Goal: Transaction & Acquisition: Purchase product/service

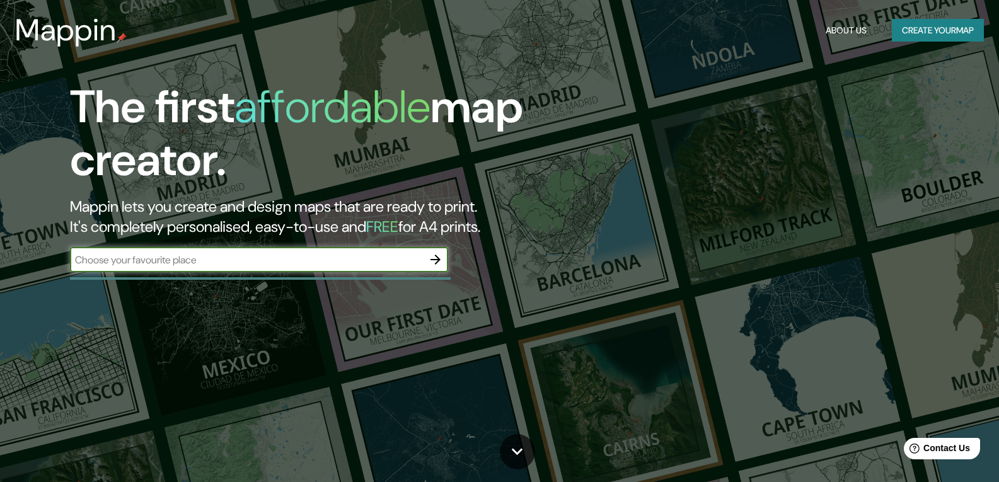
click at [181, 269] on div "​" at bounding box center [259, 259] width 378 height 25
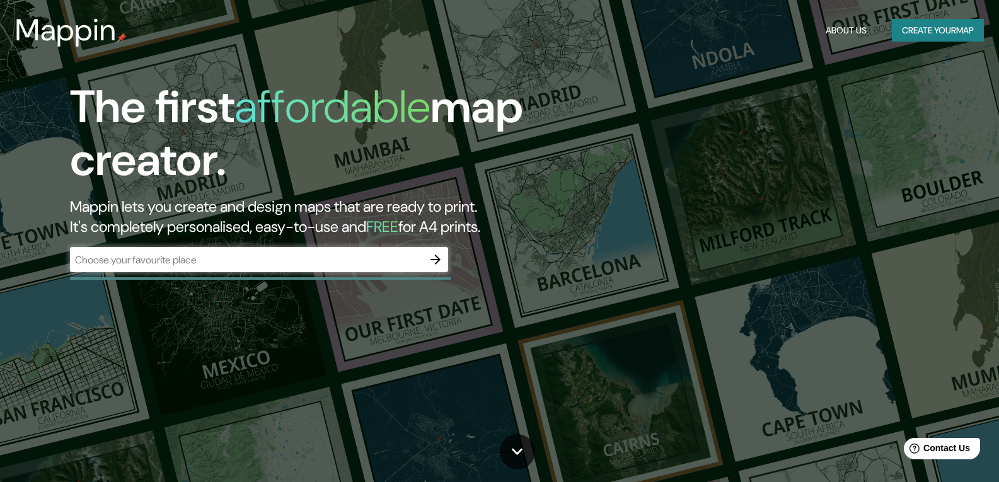
drag, startPoint x: 181, startPoint y: 269, endPoint x: 30, endPoint y: 223, distance: 157.6
click at [30, 223] on div "The first affordable map creator. Mappin lets you create and design maps that a…" at bounding box center [320, 183] width 600 height 204
drag, startPoint x: 139, startPoint y: 276, endPoint x: 135, endPoint y: 258, distance: 18.8
click at [139, 271] on div "The first affordable map creator. Mappin lets you create and design maps that a…" at bounding box center [320, 183] width 600 height 204
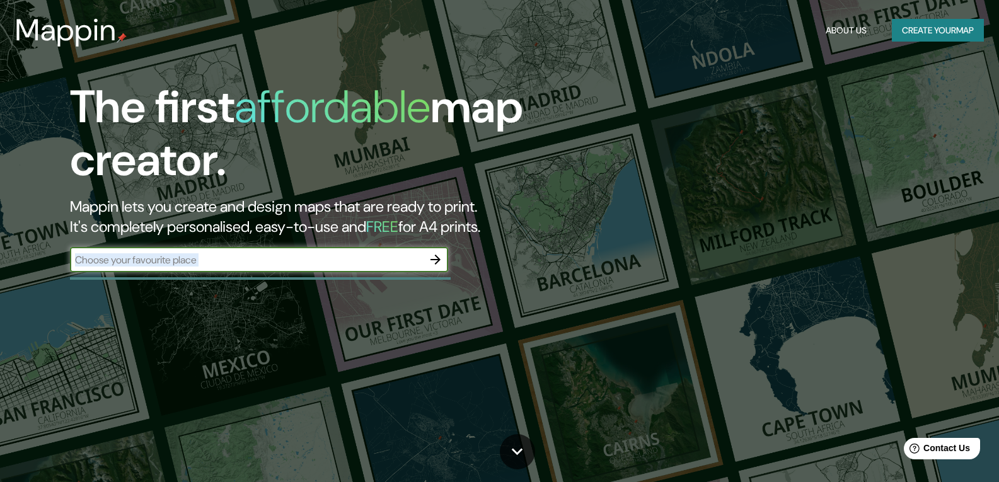
click at [135, 258] on input "text" at bounding box center [246, 260] width 353 height 15
paste input "[STREET_ADDRESS]"
type input "[STREET_ADDRESS]"
click at [431, 250] on button "button" at bounding box center [435, 259] width 25 height 25
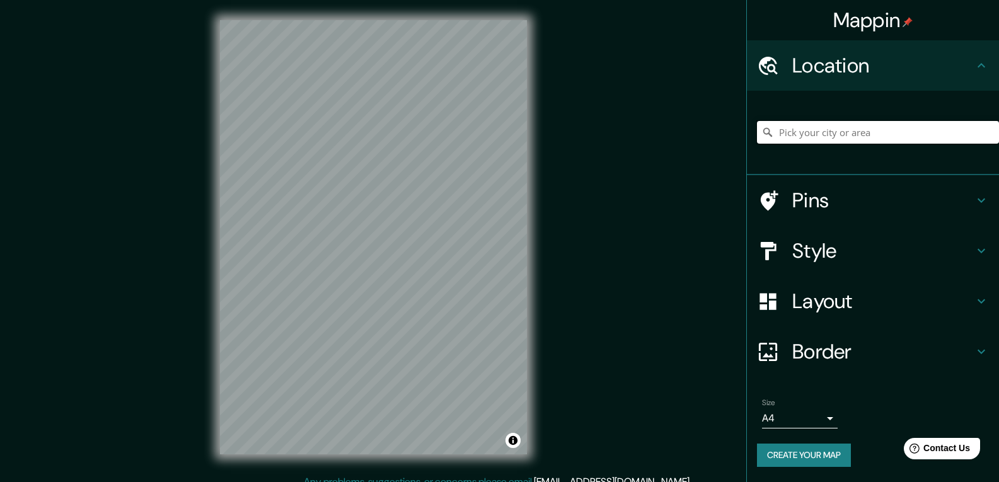
click at [819, 142] on input "Pick your city or area" at bounding box center [878, 132] width 242 height 23
paste input "[STREET_ADDRESS]"
type input "Kirchgasse - [STREET_ADDRESS]"
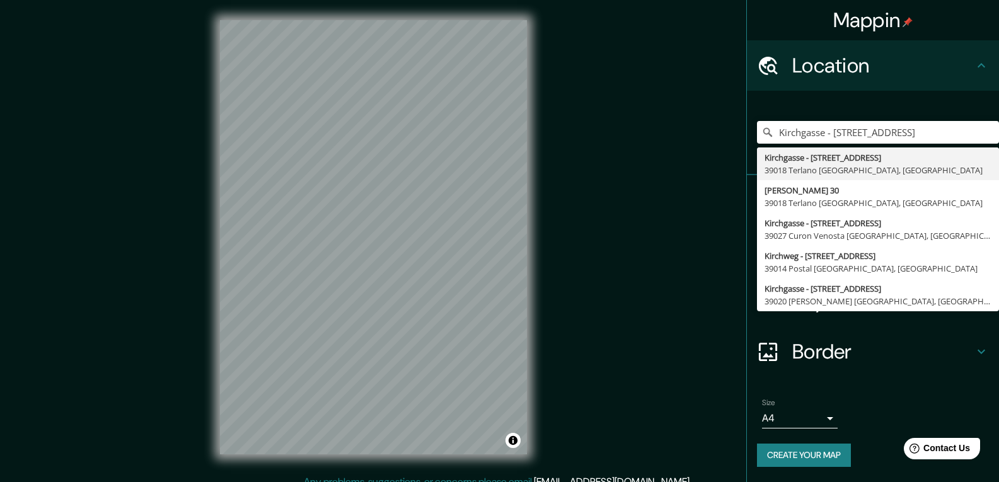
click at [738, 219] on div "Mappin Location [GEOGRAPHIC_DATA] - [STREET_ADDRESS] Kirchgasse - [STREET_ADDRE…" at bounding box center [499, 247] width 999 height 495
click at [994, 137] on input "Kirchgasse - [STREET_ADDRESS]" at bounding box center [878, 132] width 242 height 23
click at [961, 92] on div "Kirchgasse - [STREET_ADDRESS] Kirchgasse - [STREET_ADDRESS] Klaus - [STREET_ADD…" at bounding box center [873, 133] width 252 height 84
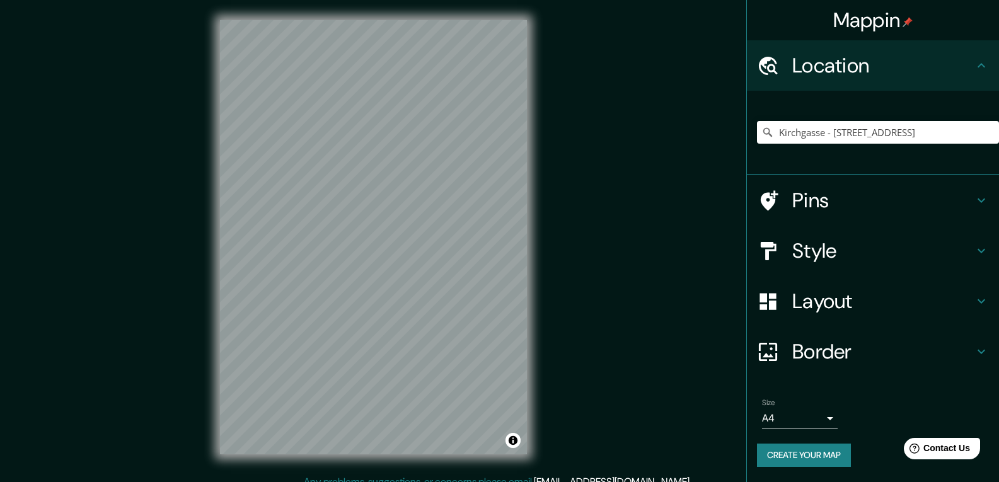
click at [880, 260] on h4 "Style" at bounding box center [884, 250] width 182 height 25
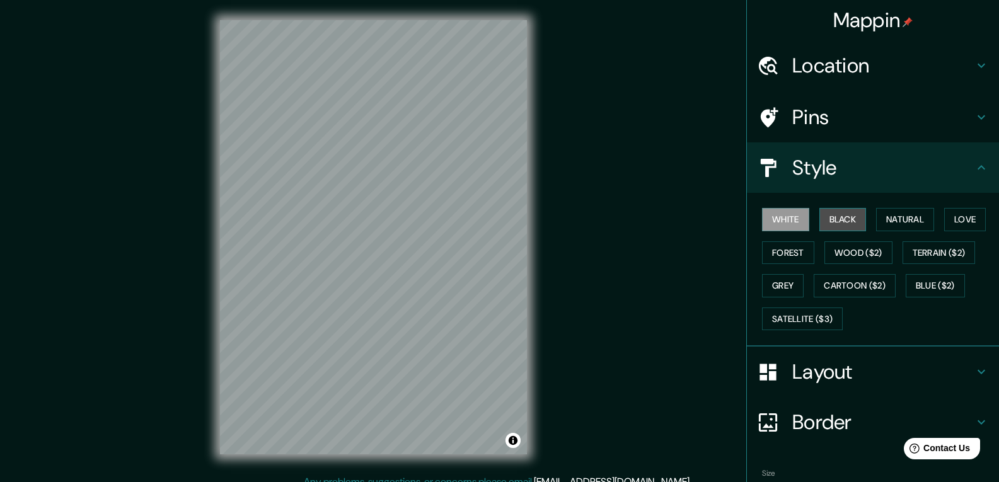
click at [822, 212] on button "Black" at bounding box center [843, 219] width 47 height 23
click at [902, 222] on button "Natural" at bounding box center [905, 219] width 58 height 23
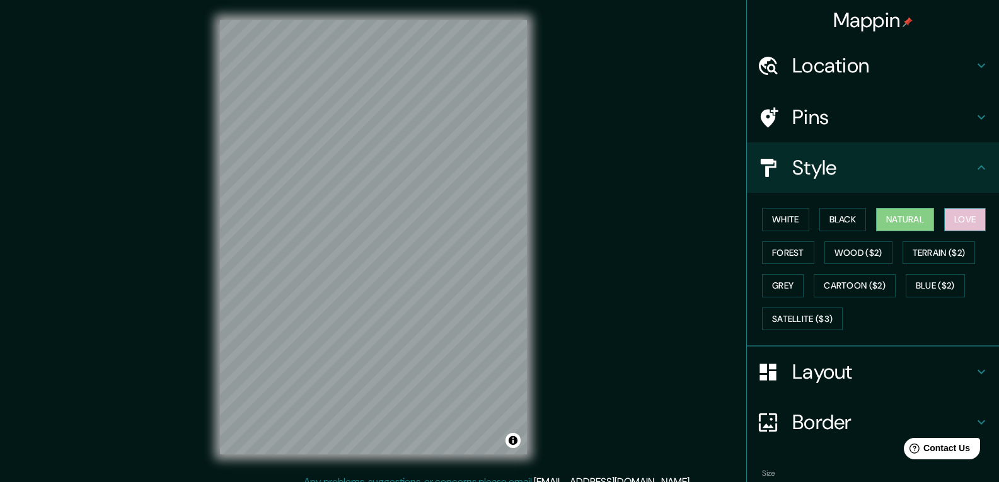
click at [962, 222] on button "Love" at bounding box center [965, 219] width 42 height 23
click at [766, 250] on button "Forest" at bounding box center [788, 252] width 52 height 23
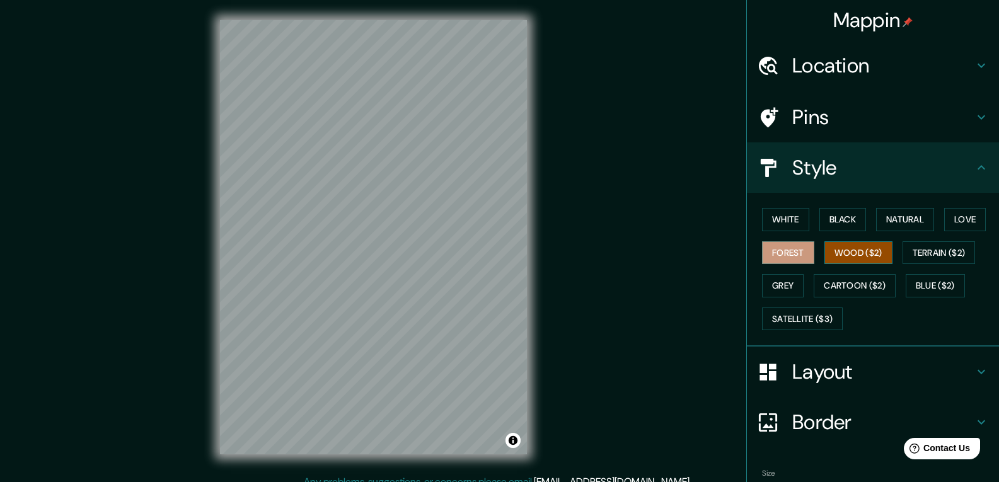
click at [848, 258] on button "Wood ($2)" at bounding box center [859, 252] width 68 height 23
click at [961, 258] on button "Terrain ($2)" at bounding box center [939, 252] width 73 height 23
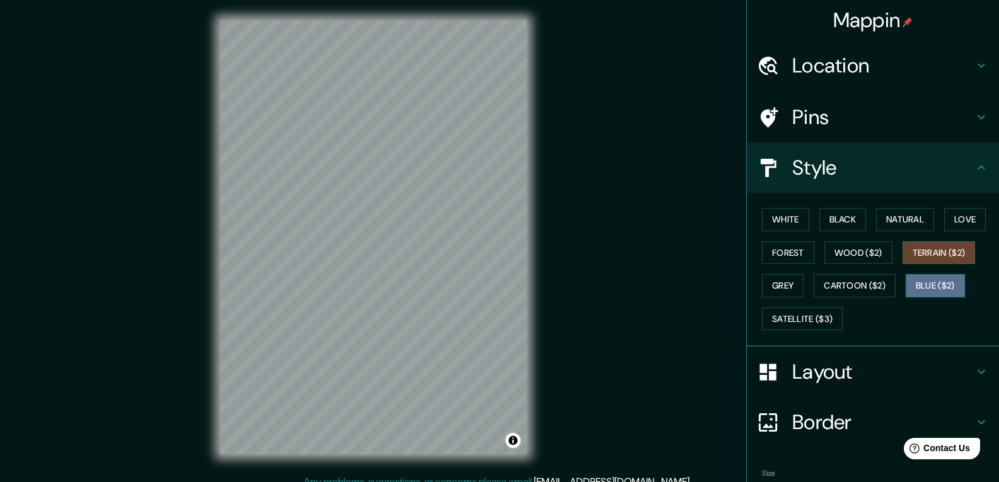
click at [951, 284] on button "Blue ($2)" at bounding box center [935, 285] width 59 height 23
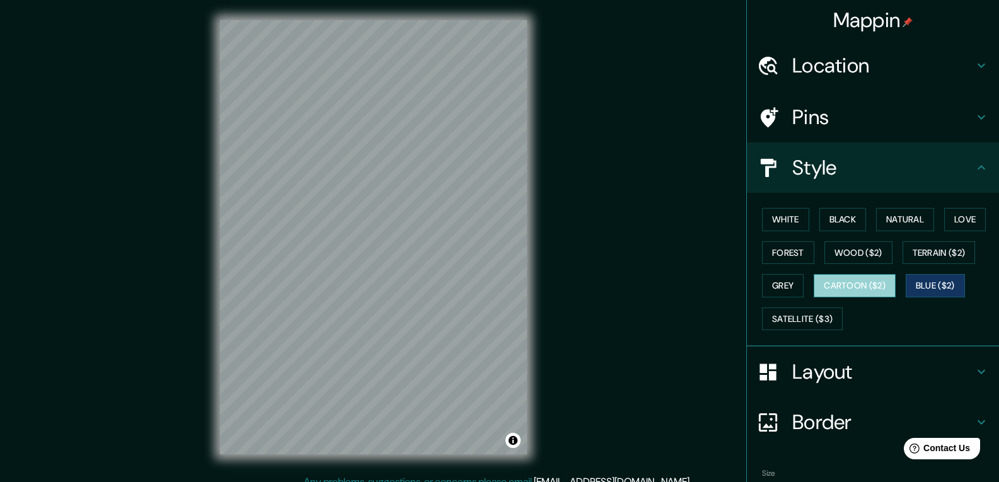
click at [856, 288] on button "Cartoon ($2)" at bounding box center [855, 285] width 82 height 23
click at [789, 281] on button "Grey" at bounding box center [783, 285] width 42 height 23
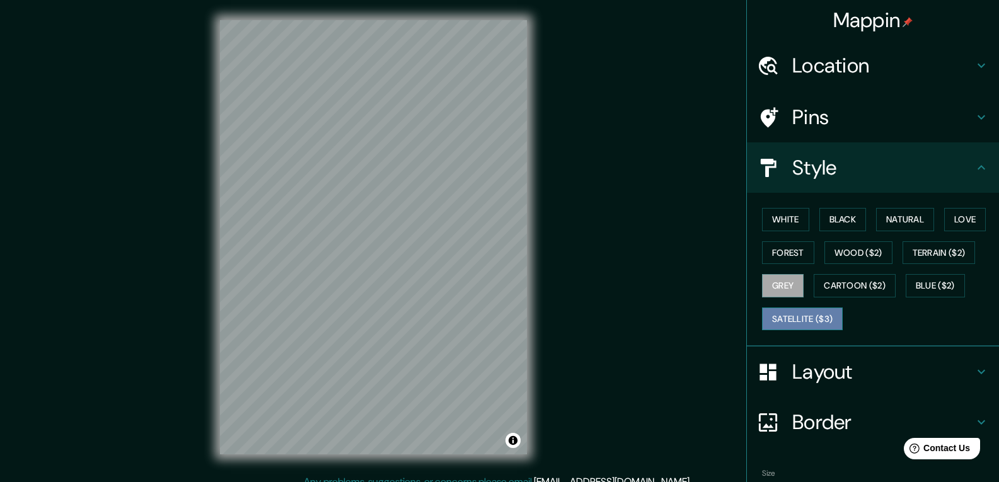
click at [789, 317] on button "Satellite ($3)" at bounding box center [802, 319] width 81 height 23
click at [964, 225] on button "Love" at bounding box center [965, 219] width 42 height 23
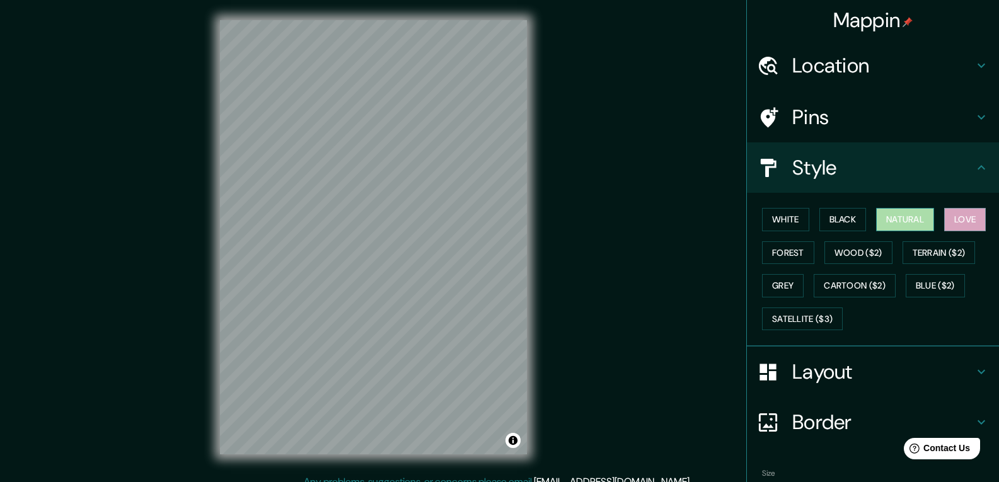
click at [915, 220] on button "Natural" at bounding box center [905, 219] width 58 height 23
click at [842, 217] on button "Black" at bounding box center [843, 219] width 47 height 23
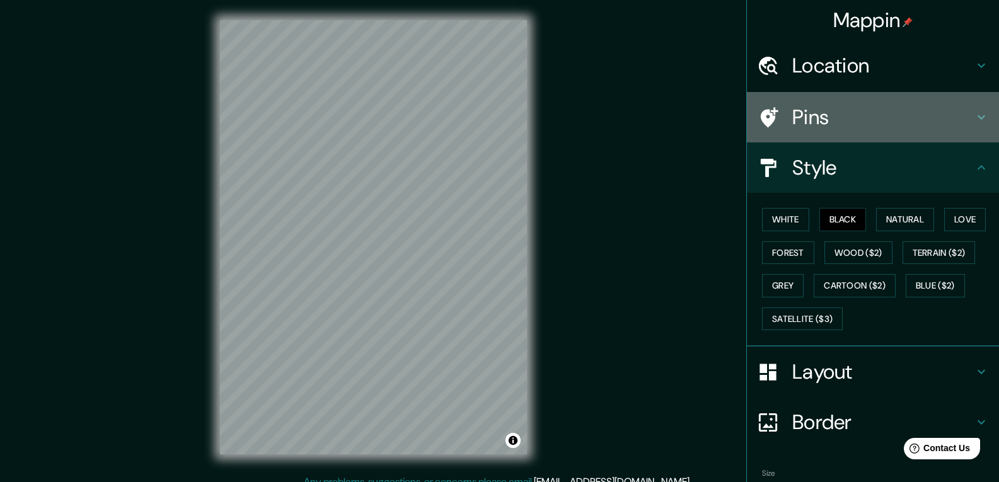
click at [873, 113] on h4 "Pins" at bounding box center [884, 117] width 182 height 25
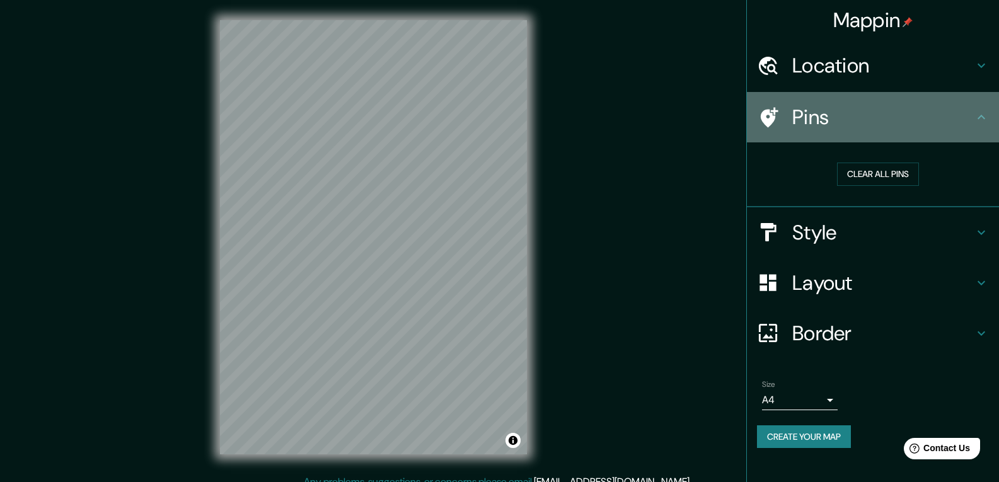
click at [873, 113] on h4 "Pins" at bounding box center [884, 117] width 182 height 25
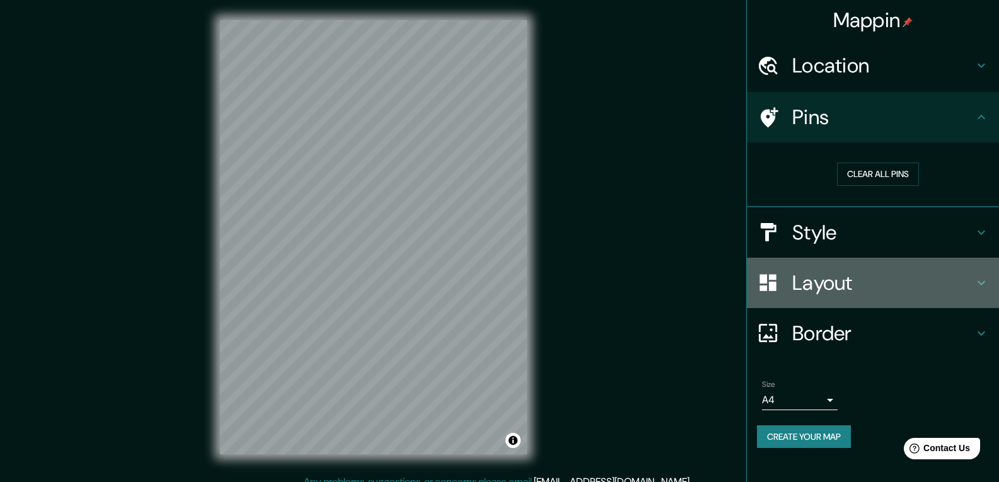
click at [847, 272] on h4 "Layout" at bounding box center [884, 282] width 182 height 25
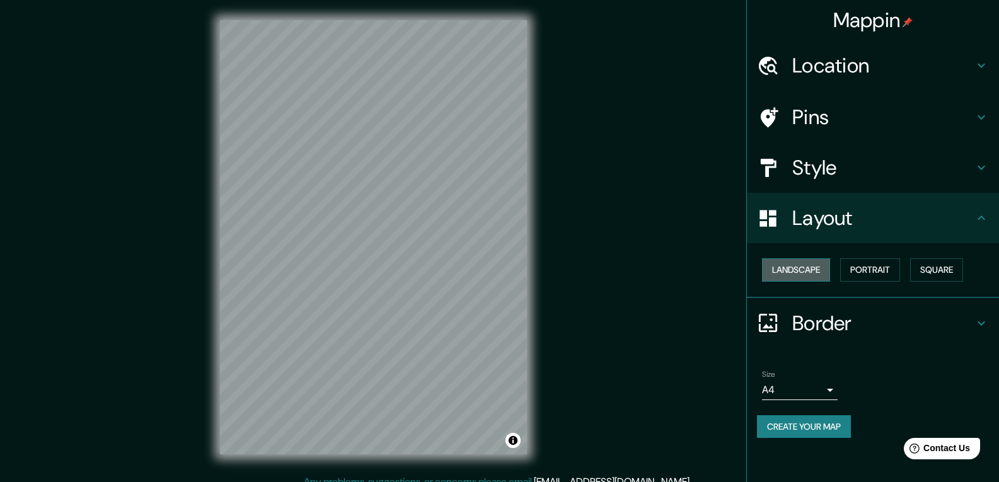
click at [803, 272] on button "Landscape" at bounding box center [796, 269] width 68 height 23
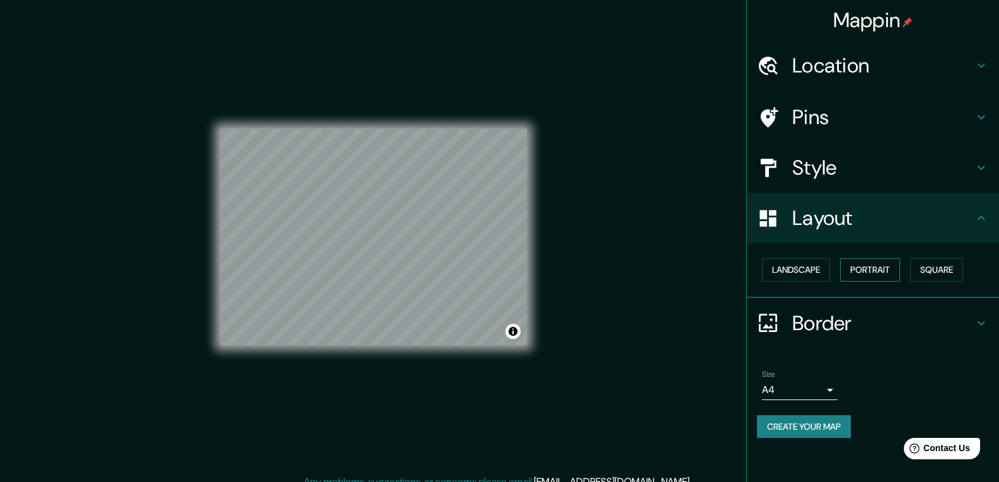
click at [874, 270] on button "Portrait" at bounding box center [870, 269] width 60 height 23
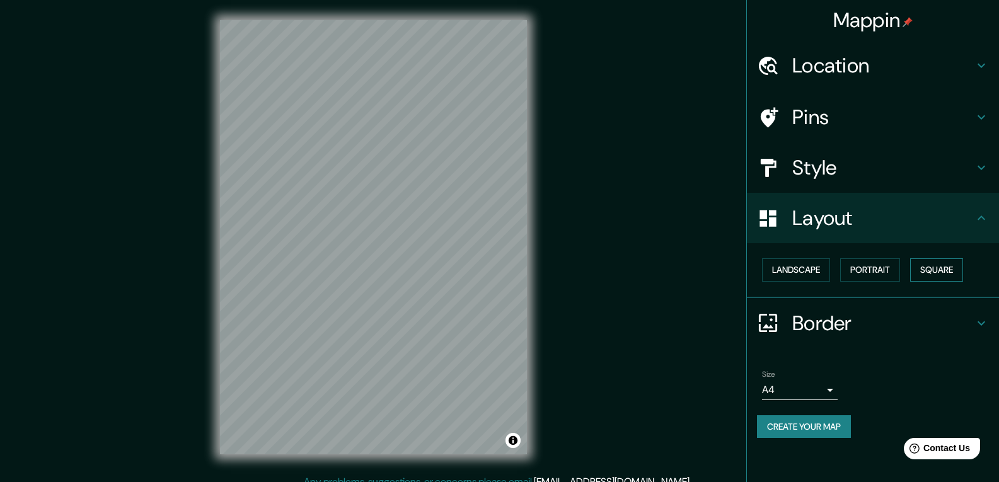
click at [929, 267] on button "Square" at bounding box center [936, 269] width 53 height 23
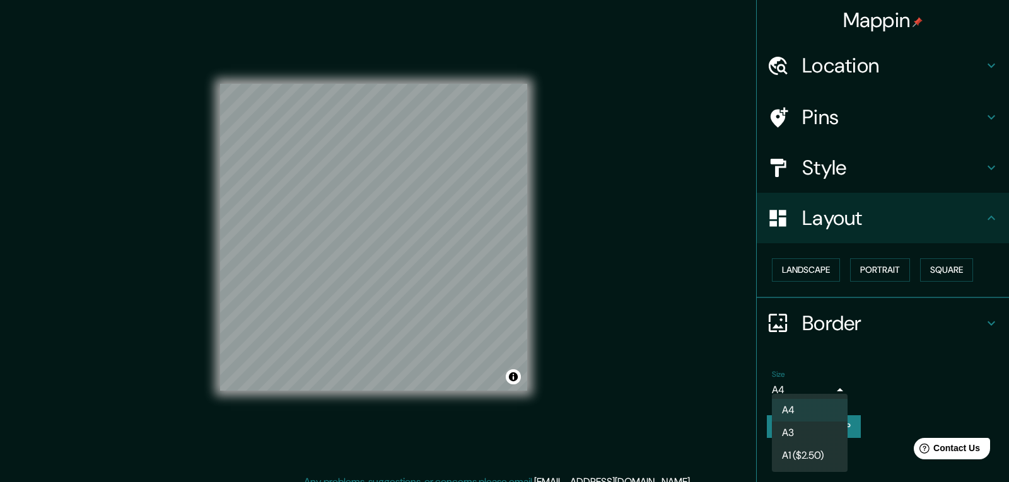
click at [806, 392] on body "Mappin Location [GEOGRAPHIC_DATA] - [STREET_ADDRESS] Kirchgasse - [STREET_ADDRE…" at bounding box center [504, 241] width 1009 height 482
click at [815, 430] on li "A3" at bounding box center [810, 433] width 76 height 23
type input "a4"
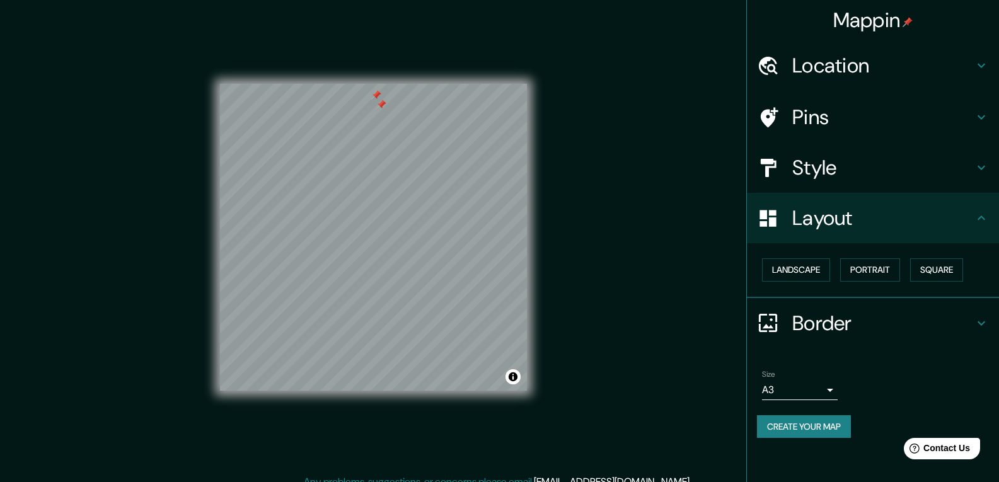
drag, startPoint x: 571, startPoint y: 258, endPoint x: 893, endPoint y: 125, distance: 348.6
click at [893, 125] on h4 "Pins" at bounding box center [884, 117] width 182 height 25
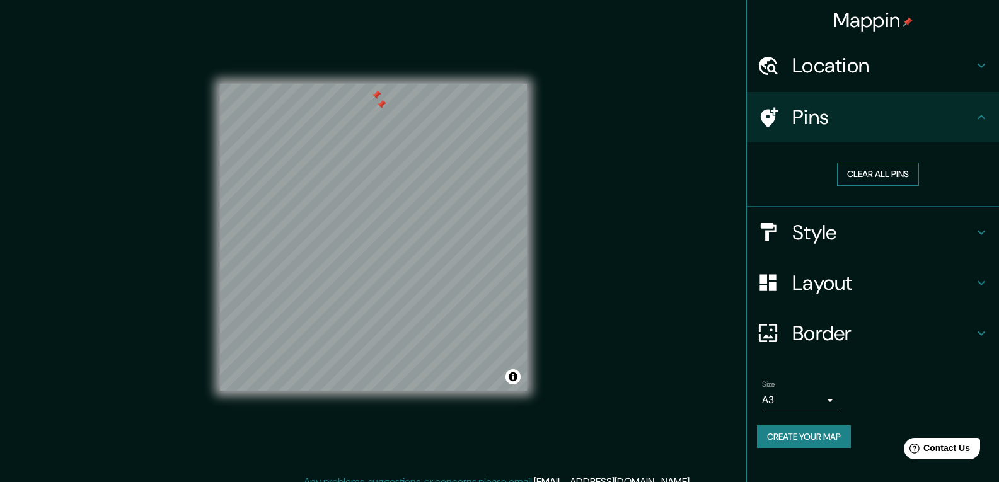
click at [863, 173] on button "Clear all pins" at bounding box center [878, 174] width 82 height 23
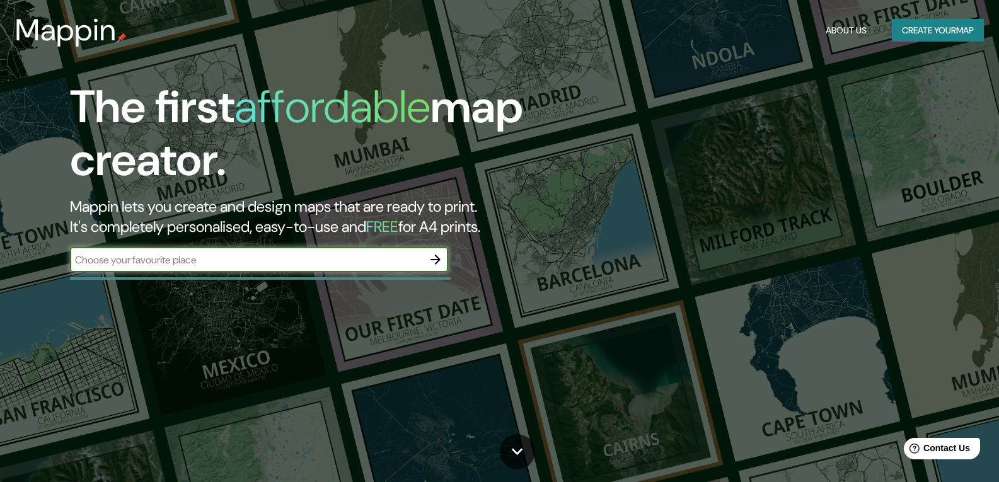
click at [186, 258] on input "text" at bounding box center [246, 260] width 353 height 15
type input "uyjtyjtyj"
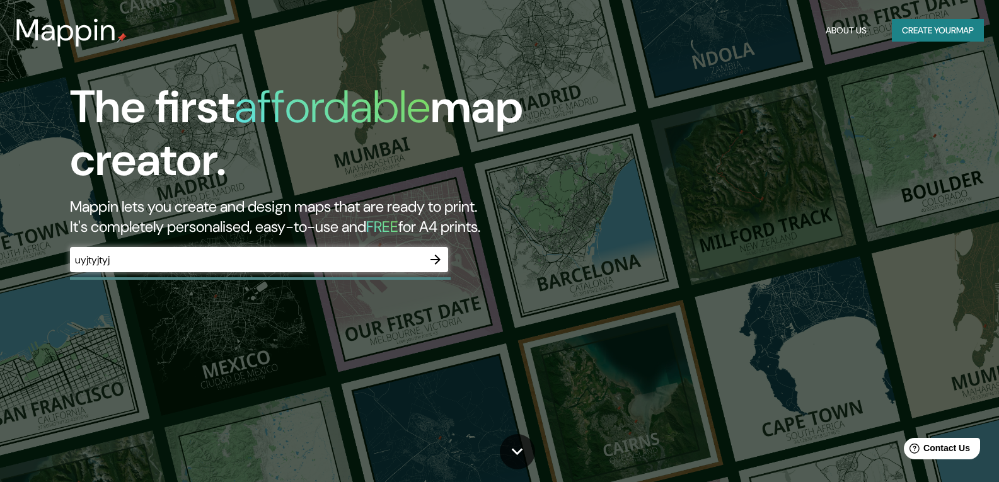
click at [448, 257] on div "The first affordable map creator. Mappin lets you create and design maps that a…" at bounding box center [320, 183] width 600 height 204
click at [444, 257] on button "button" at bounding box center [435, 259] width 25 height 25
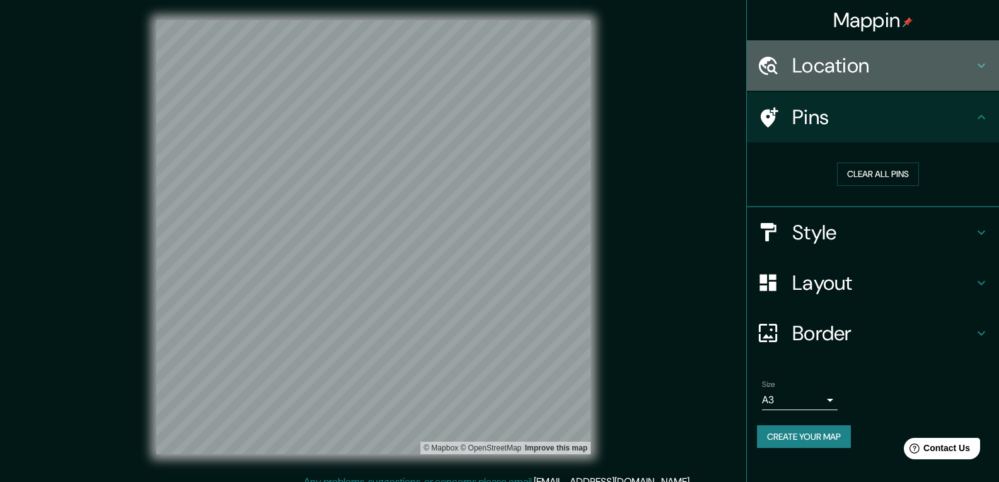
click at [849, 70] on h4 "Location" at bounding box center [884, 65] width 182 height 25
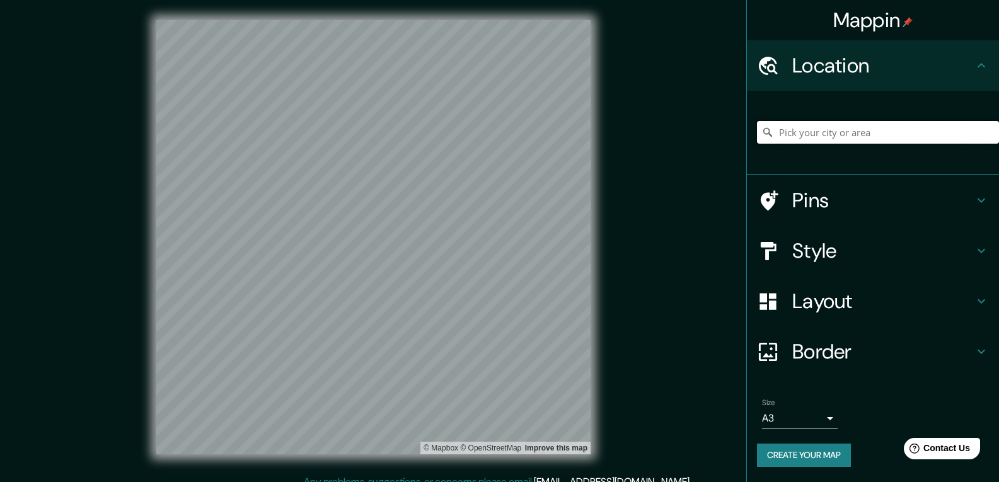
click at [837, 132] on input "Pick your city or area" at bounding box center [878, 132] width 242 height 23
paste input "Av. [PERSON_NAME][STREET_ADDRESS][PERSON_NAME]"
click at [769, 132] on icon at bounding box center [768, 132] width 13 height 13
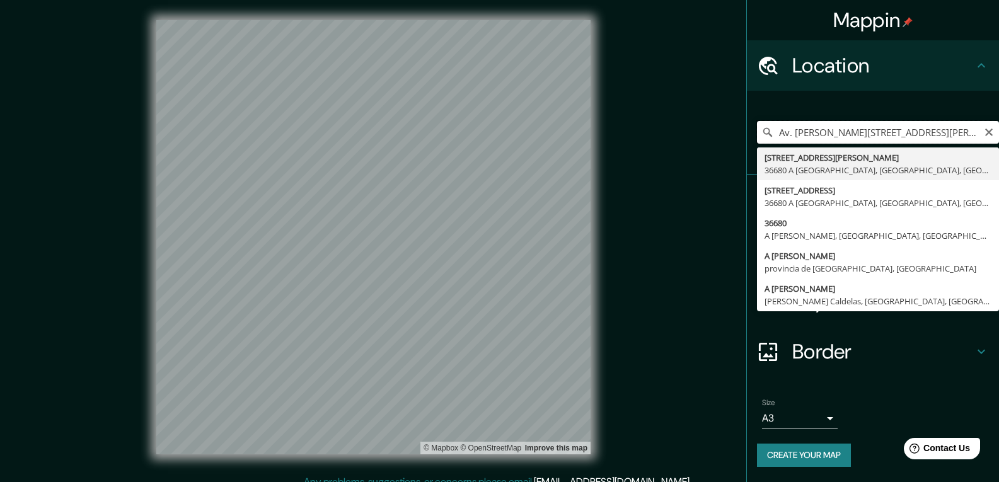
click at [877, 124] on input "Av. [PERSON_NAME][STREET_ADDRESS][PERSON_NAME]" at bounding box center [878, 132] width 242 height 23
type input "[STREET_ADDRESS][PERSON_NAME][PERSON_NAME]"
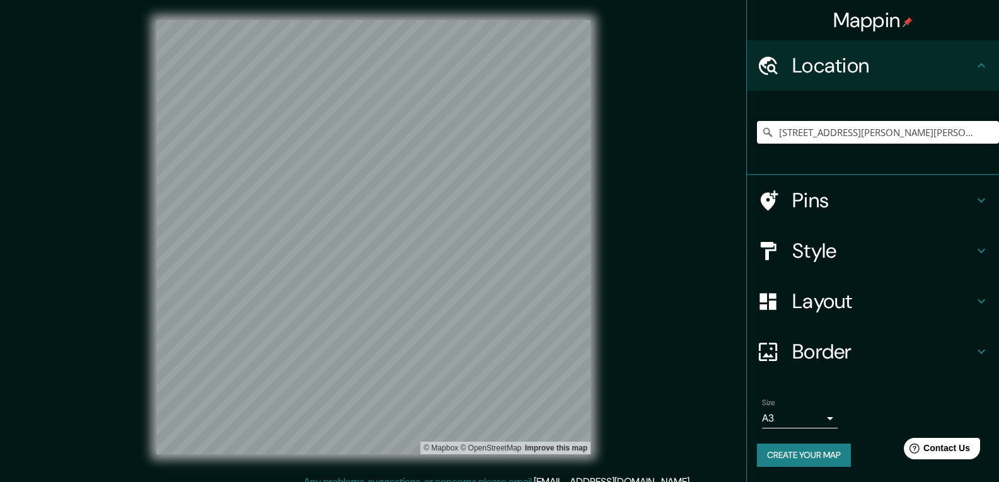
click at [813, 450] on button "Create your map" at bounding box center [804, 455] width 94 height 23
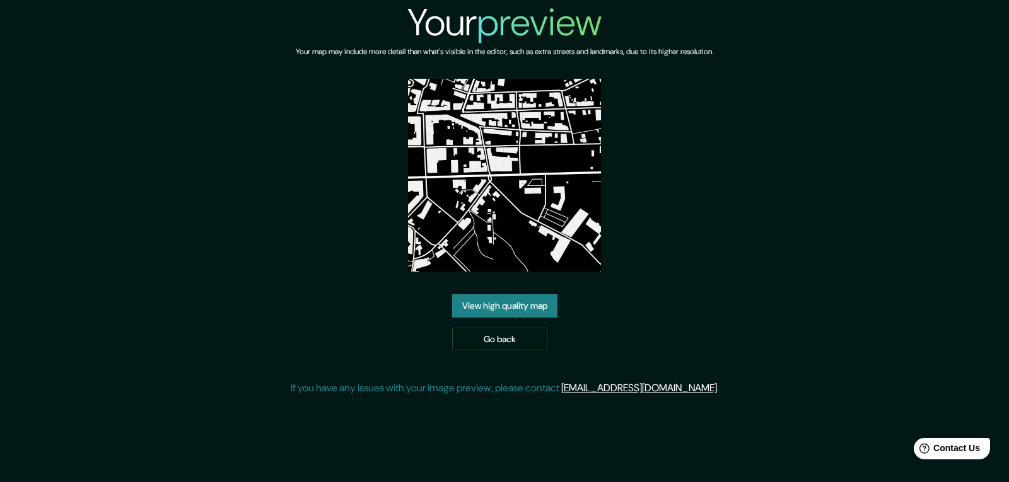
click at [534, 239] on img at bounding box center [504, 175] width 193 height 193
